Goal: Contribute content

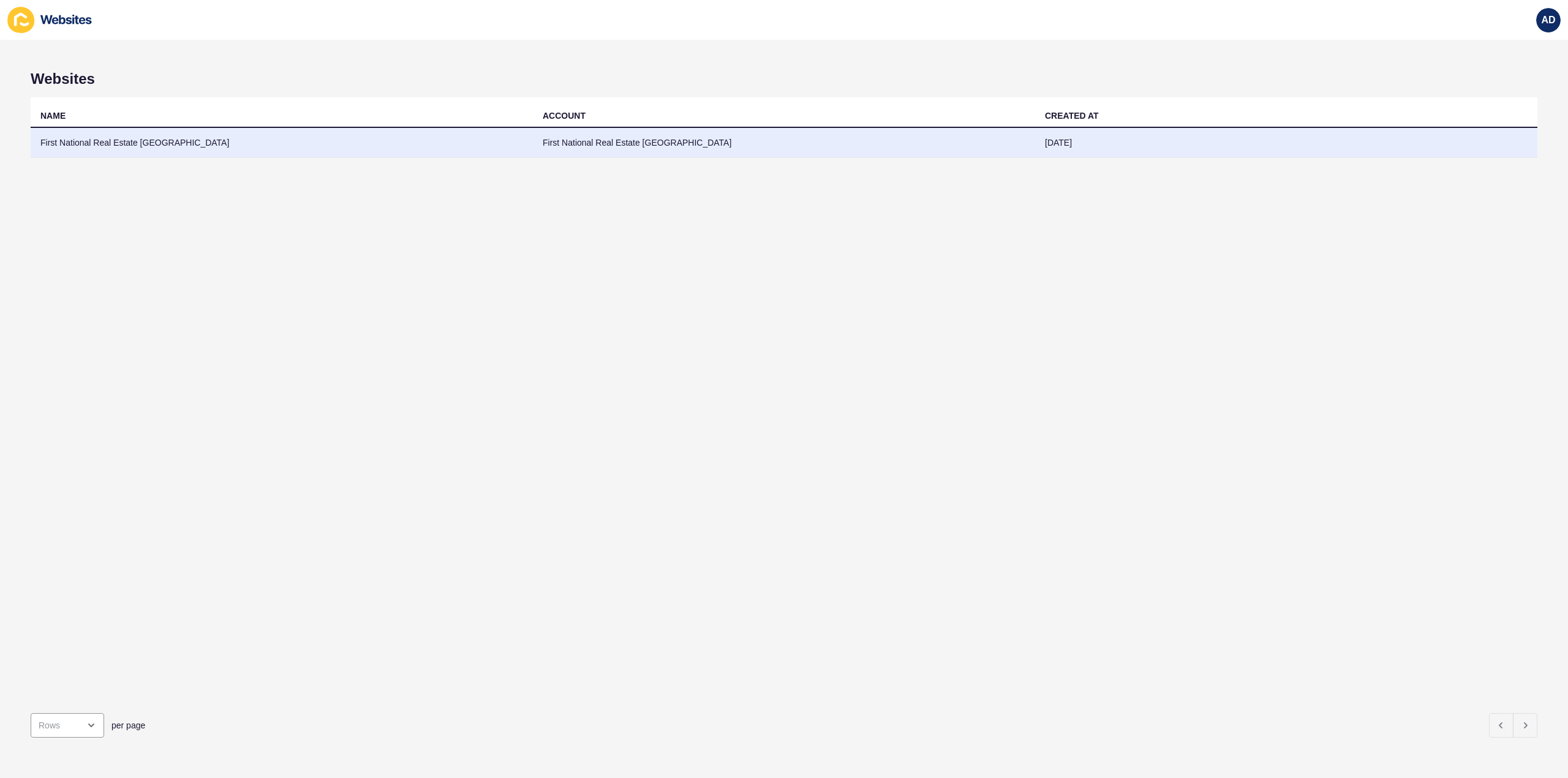
click at [95, 139] on td "First National Real Estate [GEOGRAPHIC_DATA]" at bounding box center [282, 143] width 502 height 30
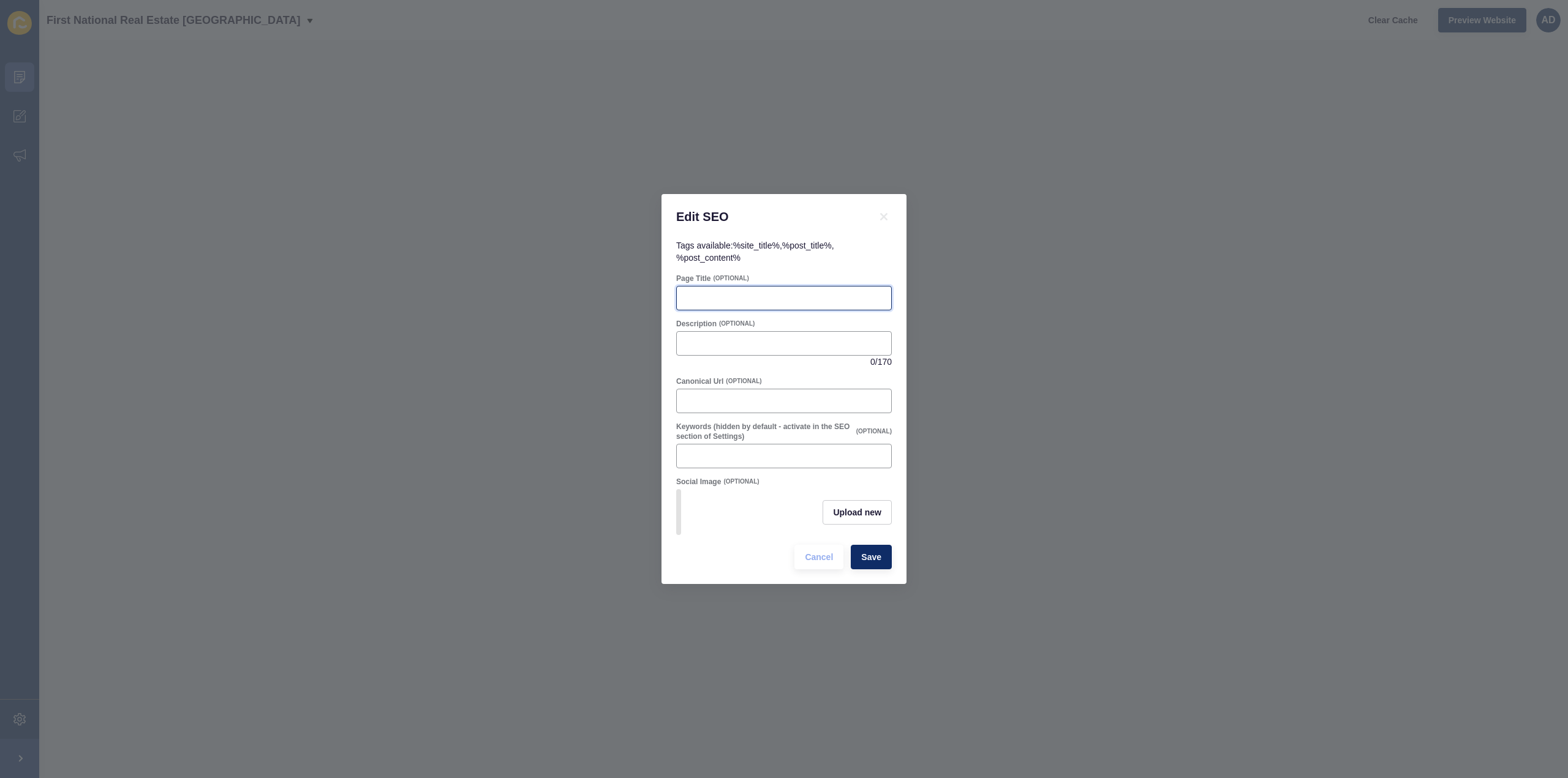
click at [705, 292] on input "Page Title" at bounding box center [783, 298] width 200 height 12
paste input "Selling in [GEOGRAPHIC_DATA] This Spring 2025: Local Market Insights & Tips"
type input "Selling in [GEOGRAPHIC_DATA] This Spring 2025: Local Market Insights & Tips"
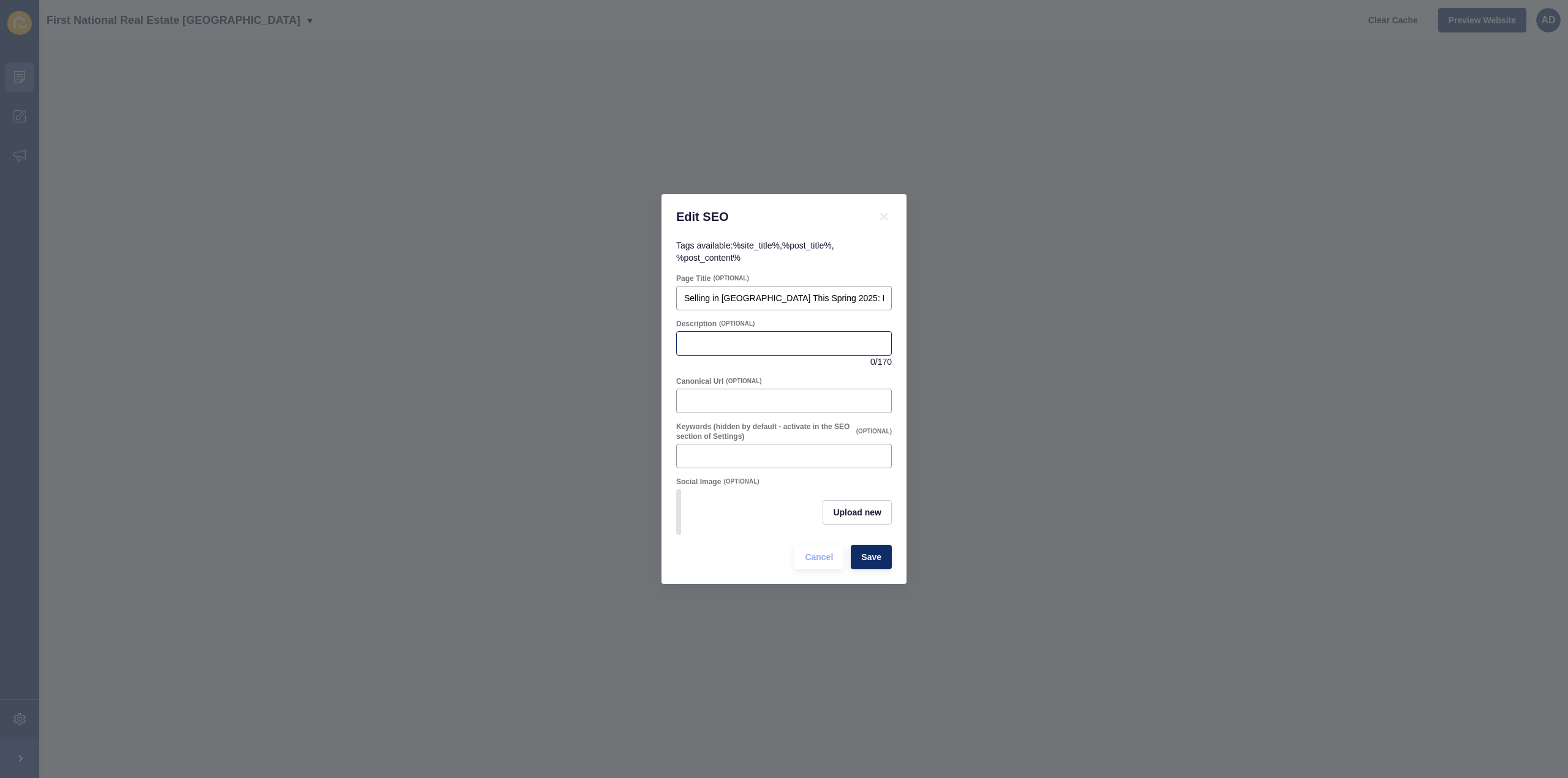
click at [710, 332] on div at bounding box center [784, 343] width 216 height 25
paste input "Selling in [GEOGRAPHIC_DATA] this spring 2025? Discover local market trends, su…"
type input "Selling in [GEOGRAPHIC_DATA] this spring 2025? Discover local market trends, su…"
click at [825, 362] on div "Selling in [GEOGRAPHIC_DATA] this spring 2025? Discover local market trends, su…" at bounding box center [784, 349] width 216 height 36
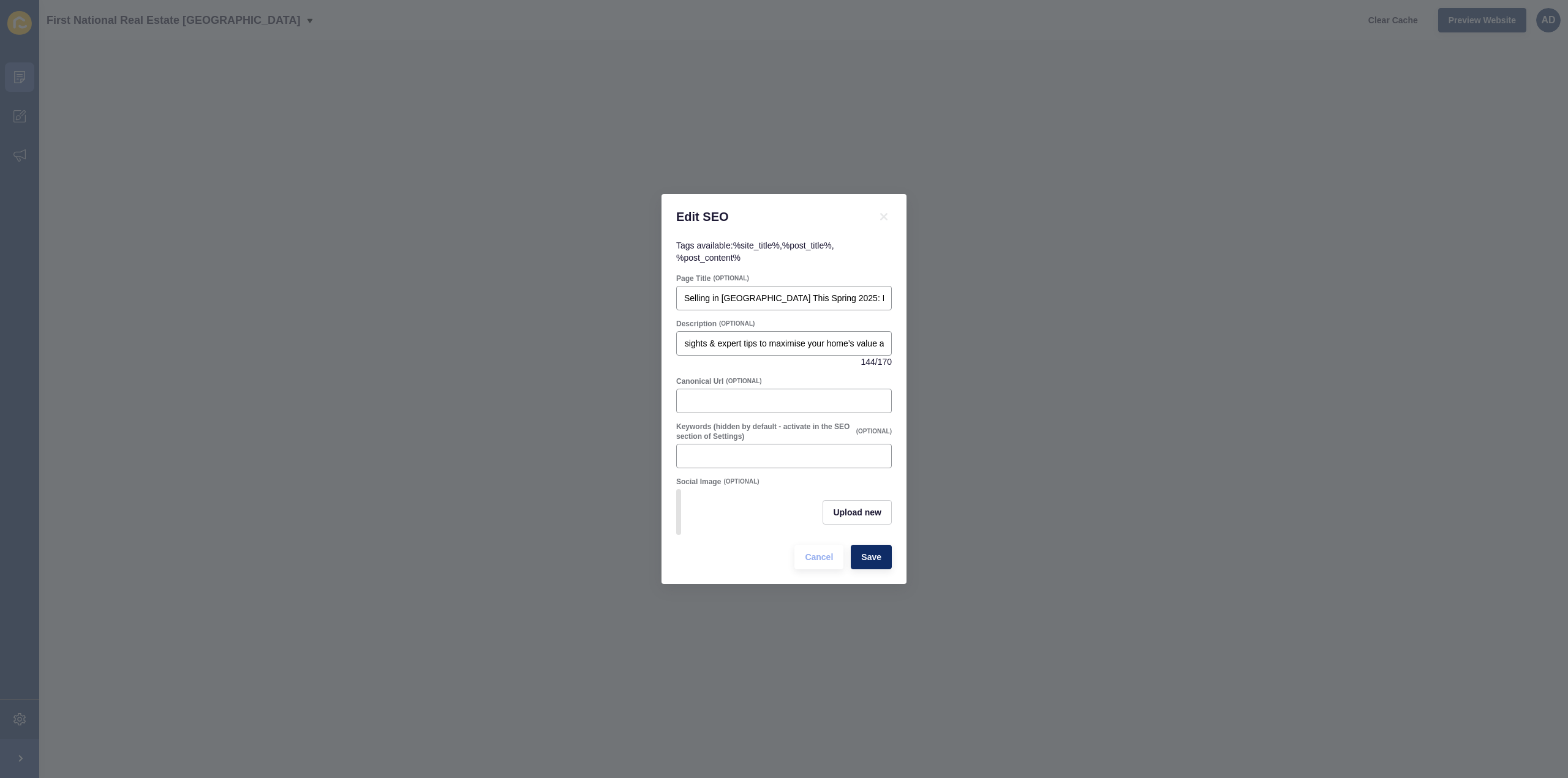
scroll to position [0, 0]
click at [860, 517] on span "Upload new" at bounding box center [857, 512] width 48 height 12
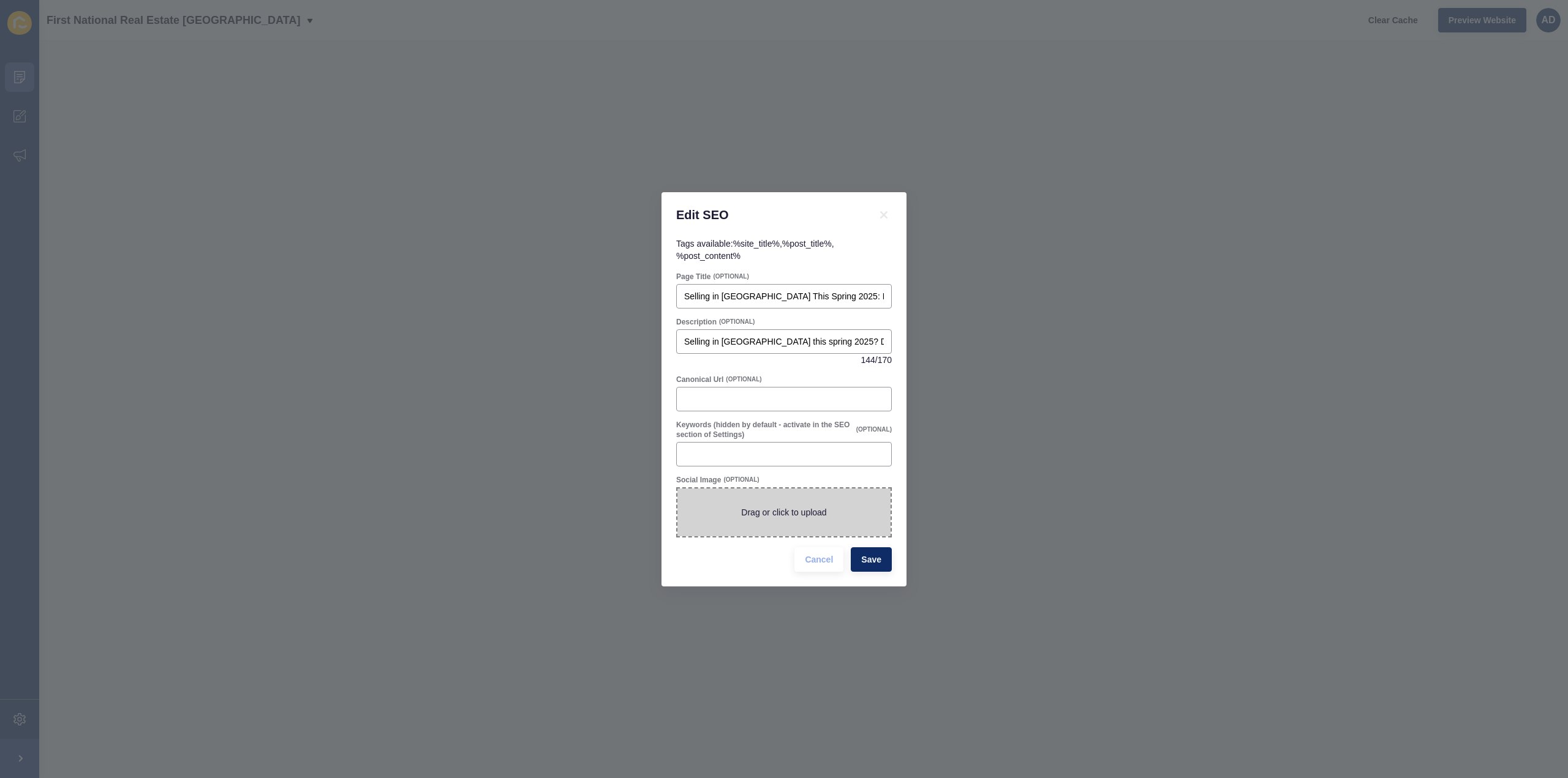
click at [837, 517] on span at bounding box center [784, 513] width 213 height 48
click at [678, 489] on input "Drag or click to upload" at bounding box center [678, 489] width 0 height 0
type input "C:\fakepath\Spring Bundaberg Real Estate Selling Guide.png"
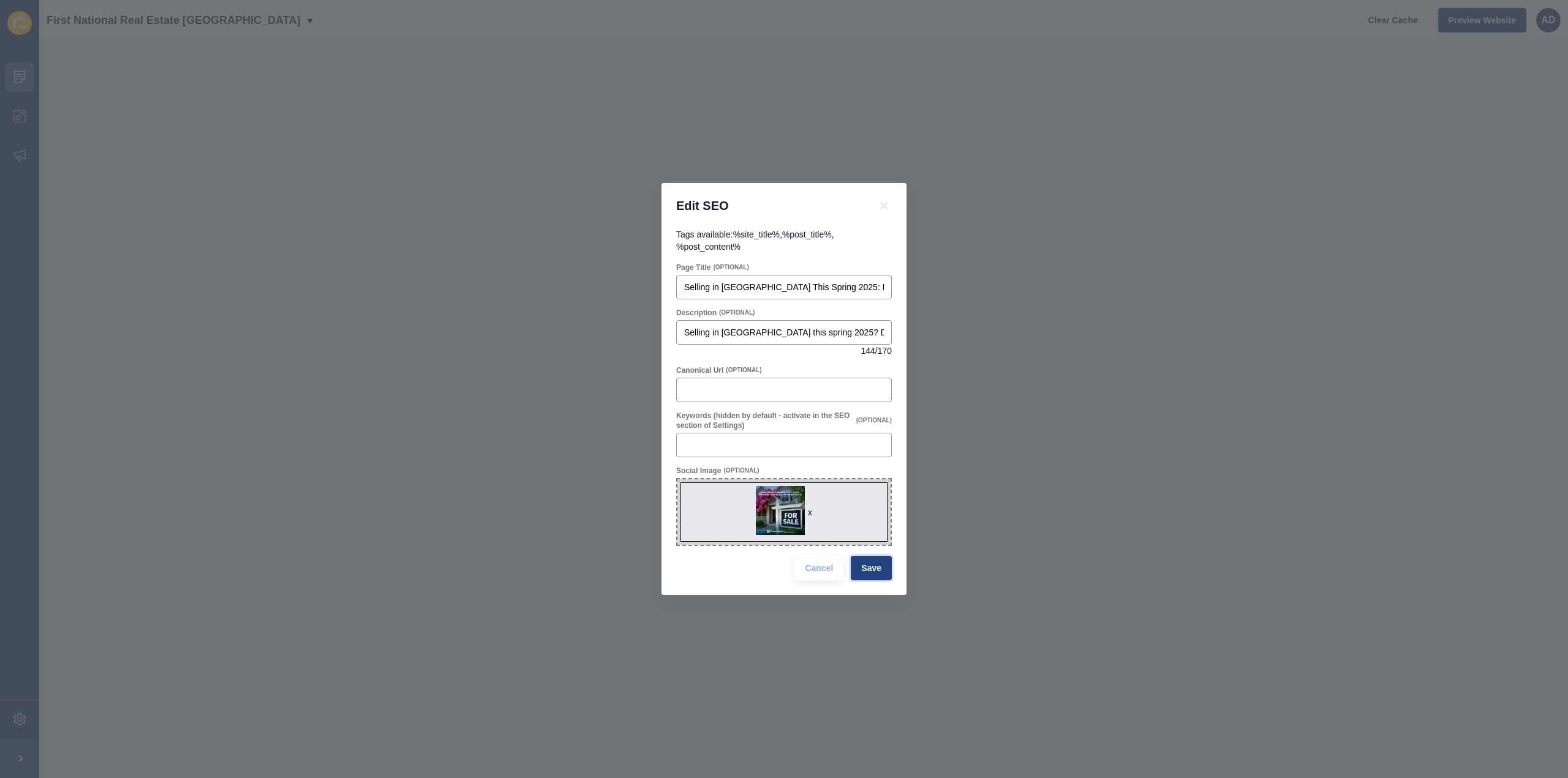
click at [874, 571] on span "Save" at bounding box center [871, 568] width 20 height 12
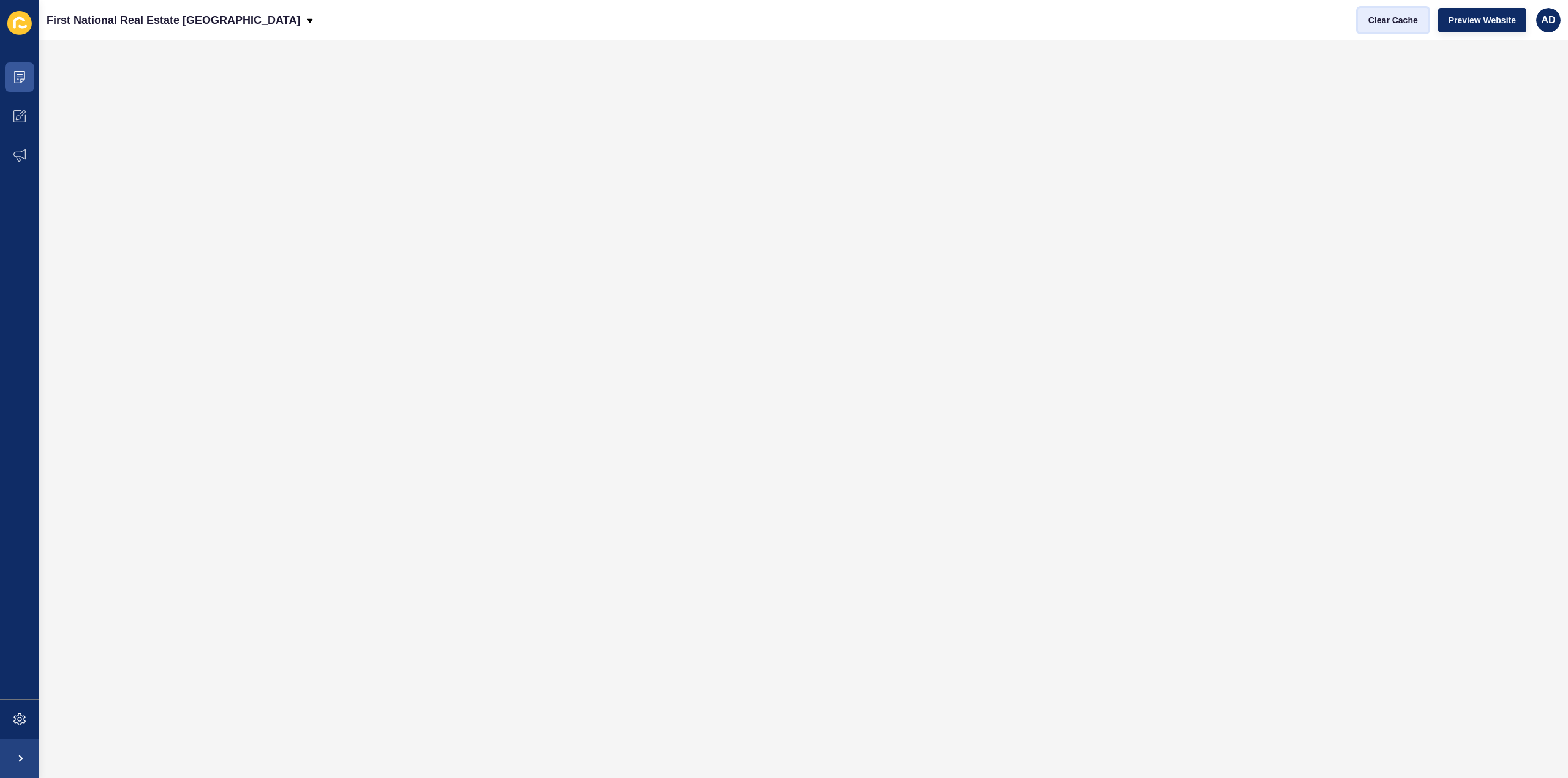
click at [1397, 20] on span "Clear Cache" at bounding box center [1393, 20] width 50 height 12
click at [1478, 20] on span "Preview Website" at bounding box center [1482, 20] width 67 height 12
